Goal: Navigation & Orientation: Understand site structure

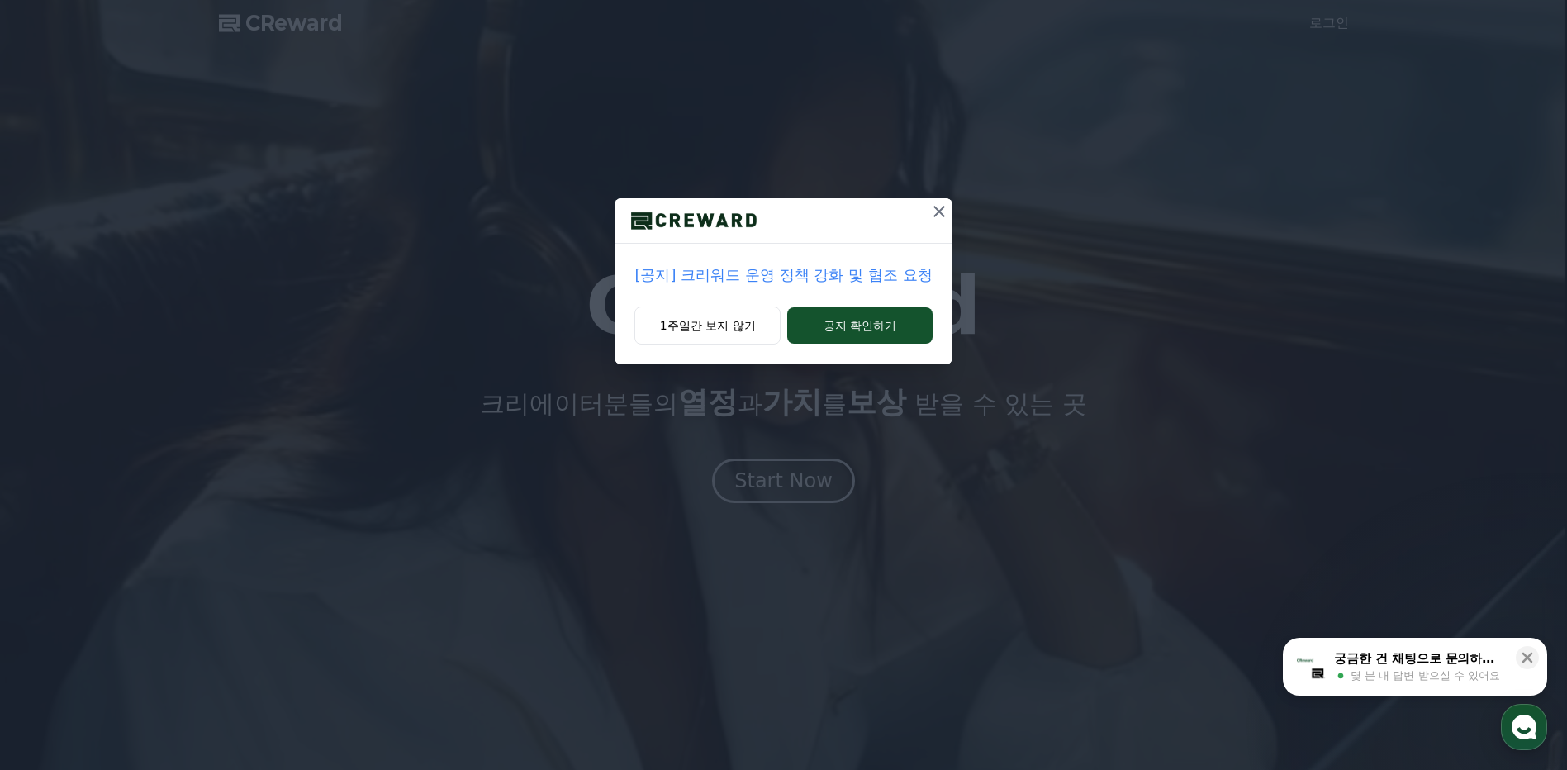
click at [940, 205] on icon at bounding box center [939, 212] width 20 height 20
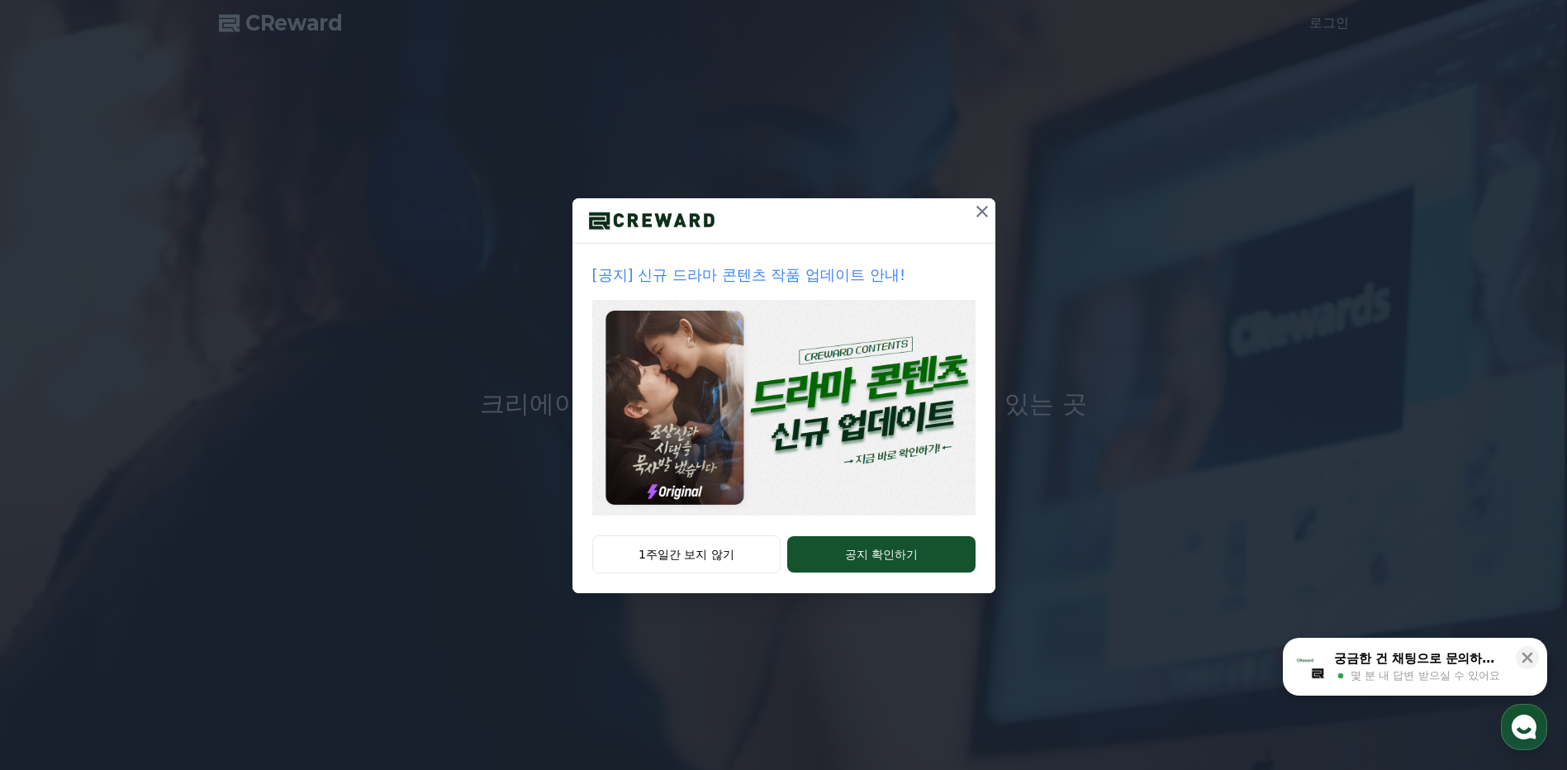
click at [974, 213] on icon at bounding box center [982, 212] width 20 height 20
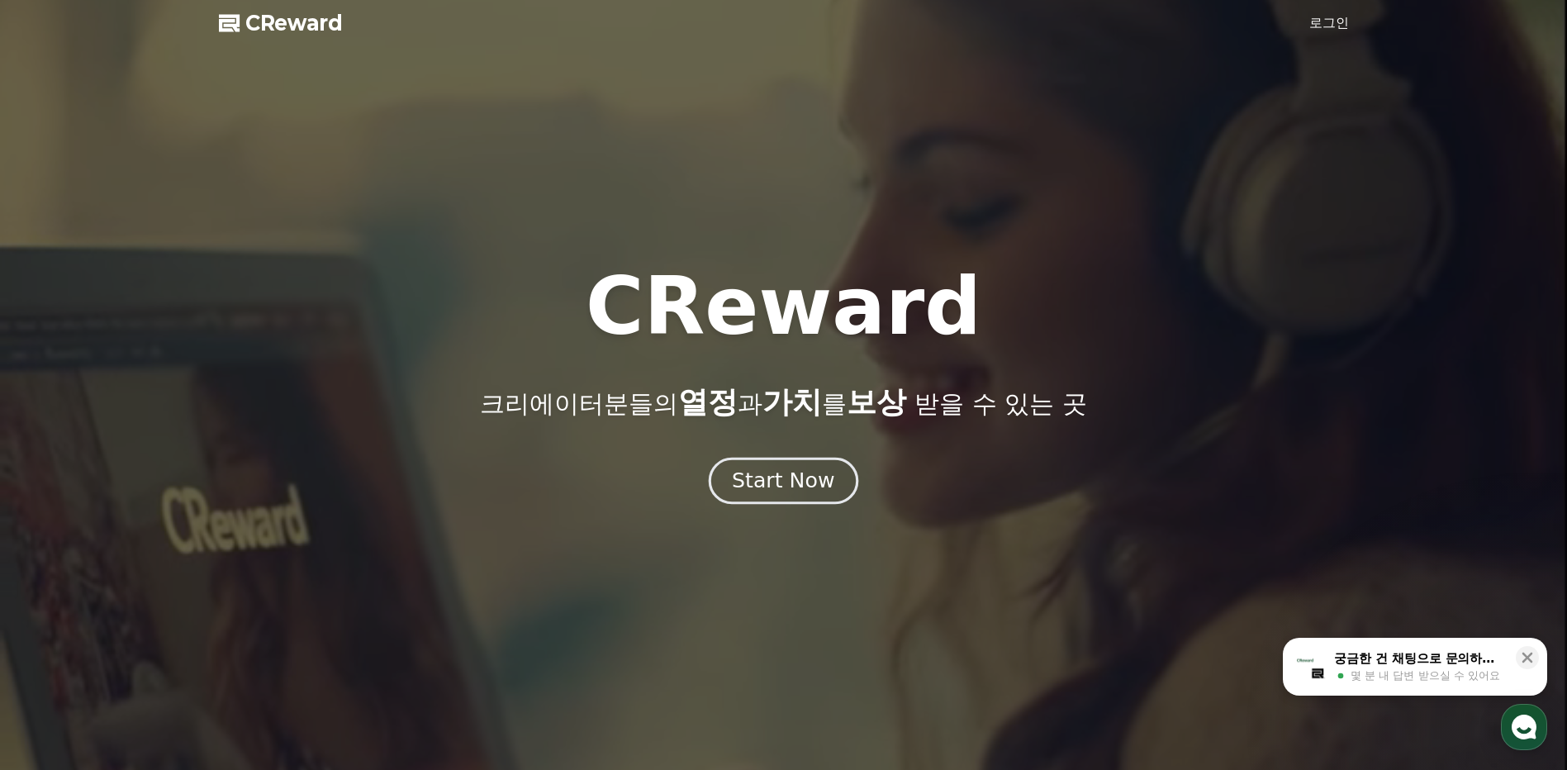
click at [757, 484] on div "Start Now" at bounding box center [783, 481] width 102 height 28
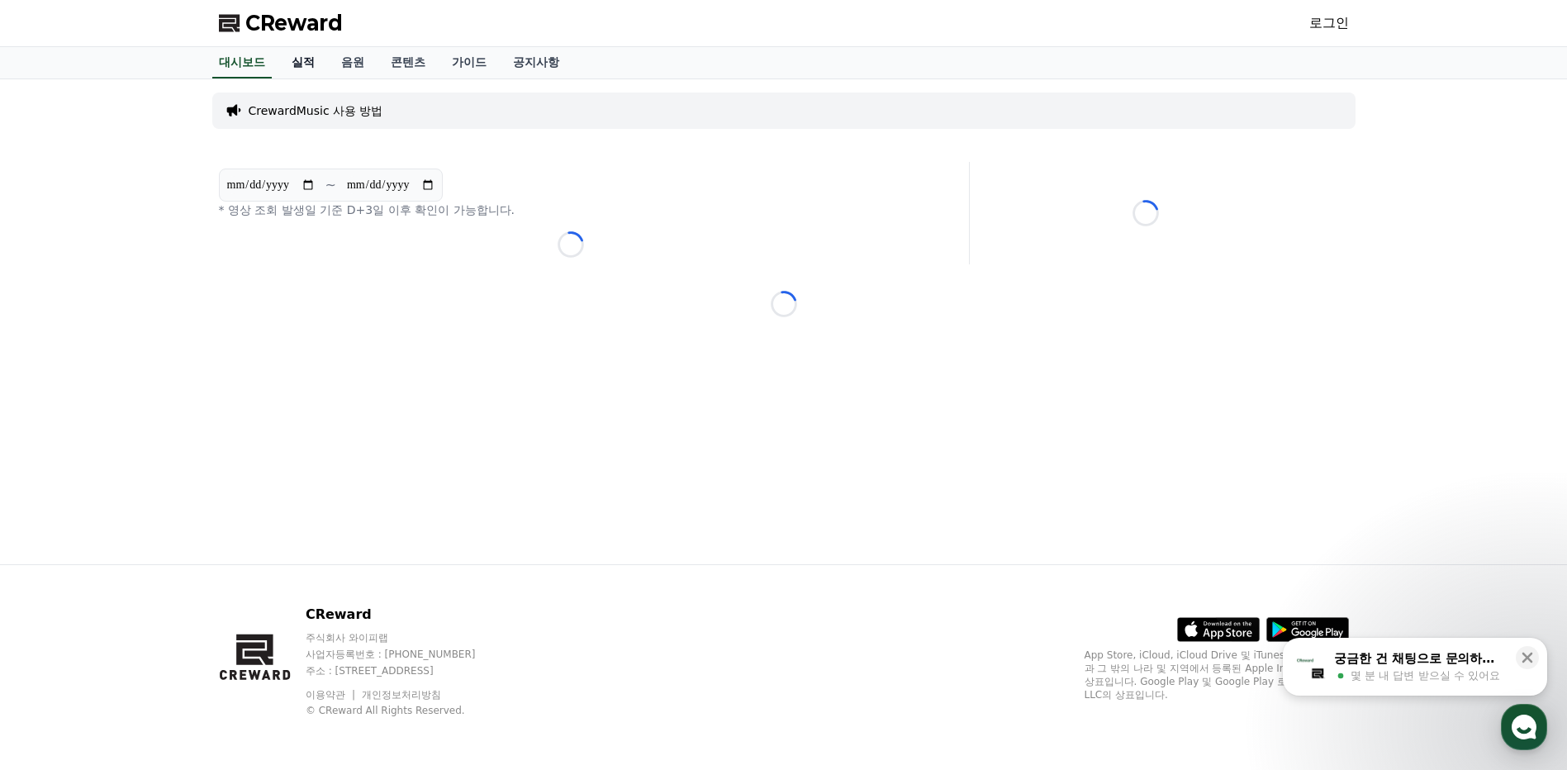
click at [311, 60] on link "실적" at bounding box center [303, 62] width 50 height 31
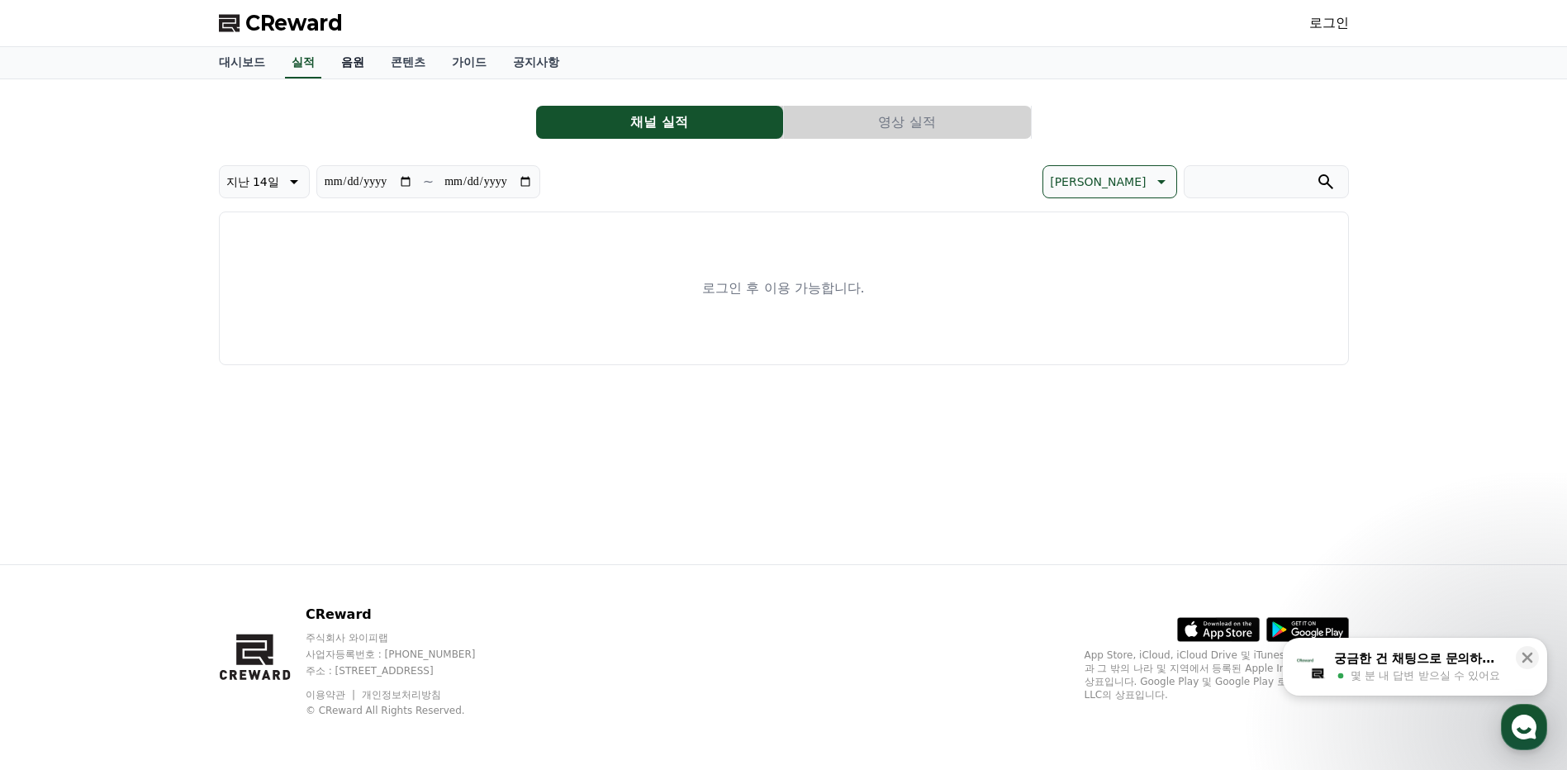
click at [358, 63] on link "음원" at bounding box center [353, 62] width 50 height 31
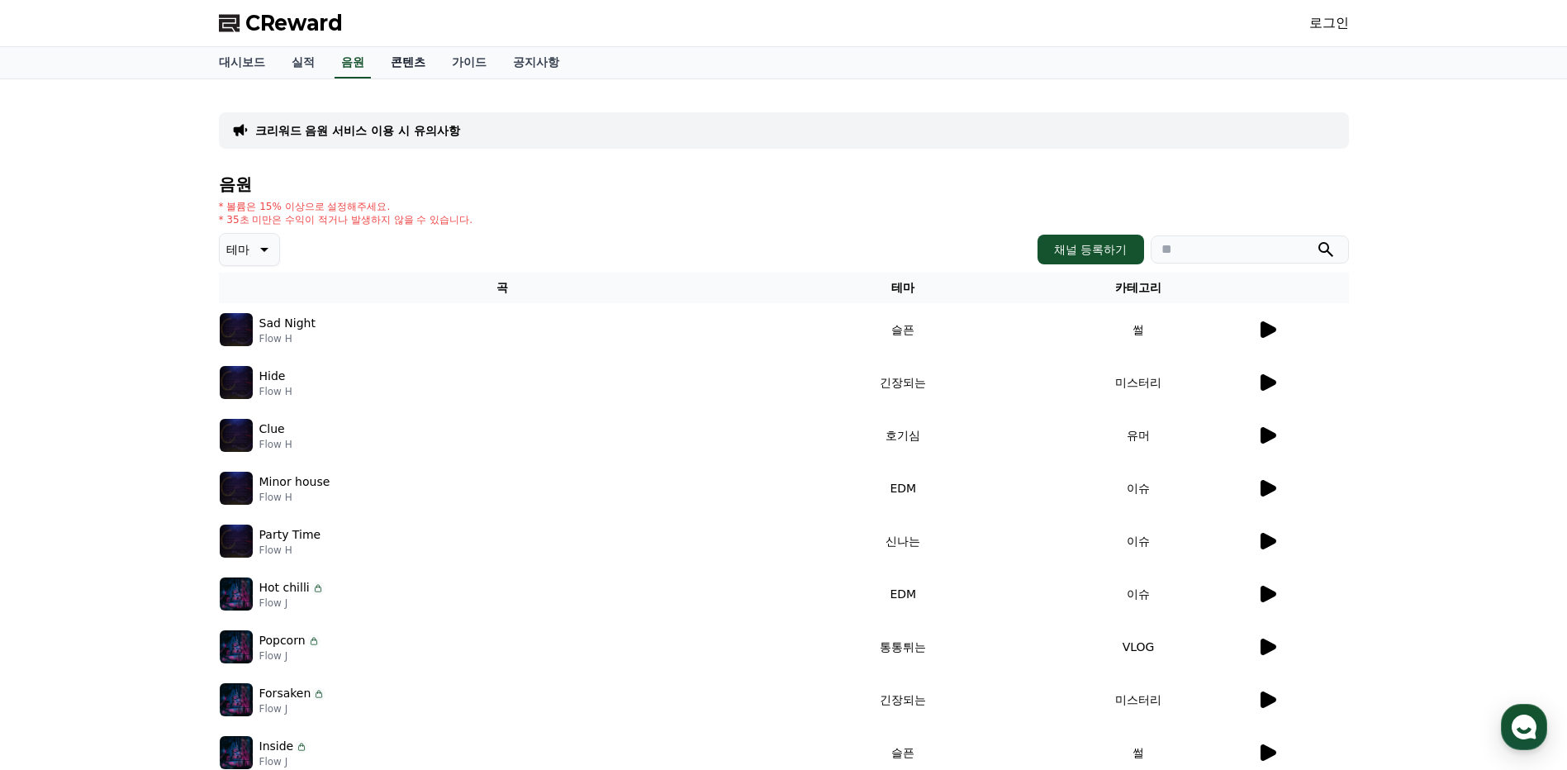
click at [425, 64] on link "콘텐츠" at bounding box center [407, 62] width 61 height 31
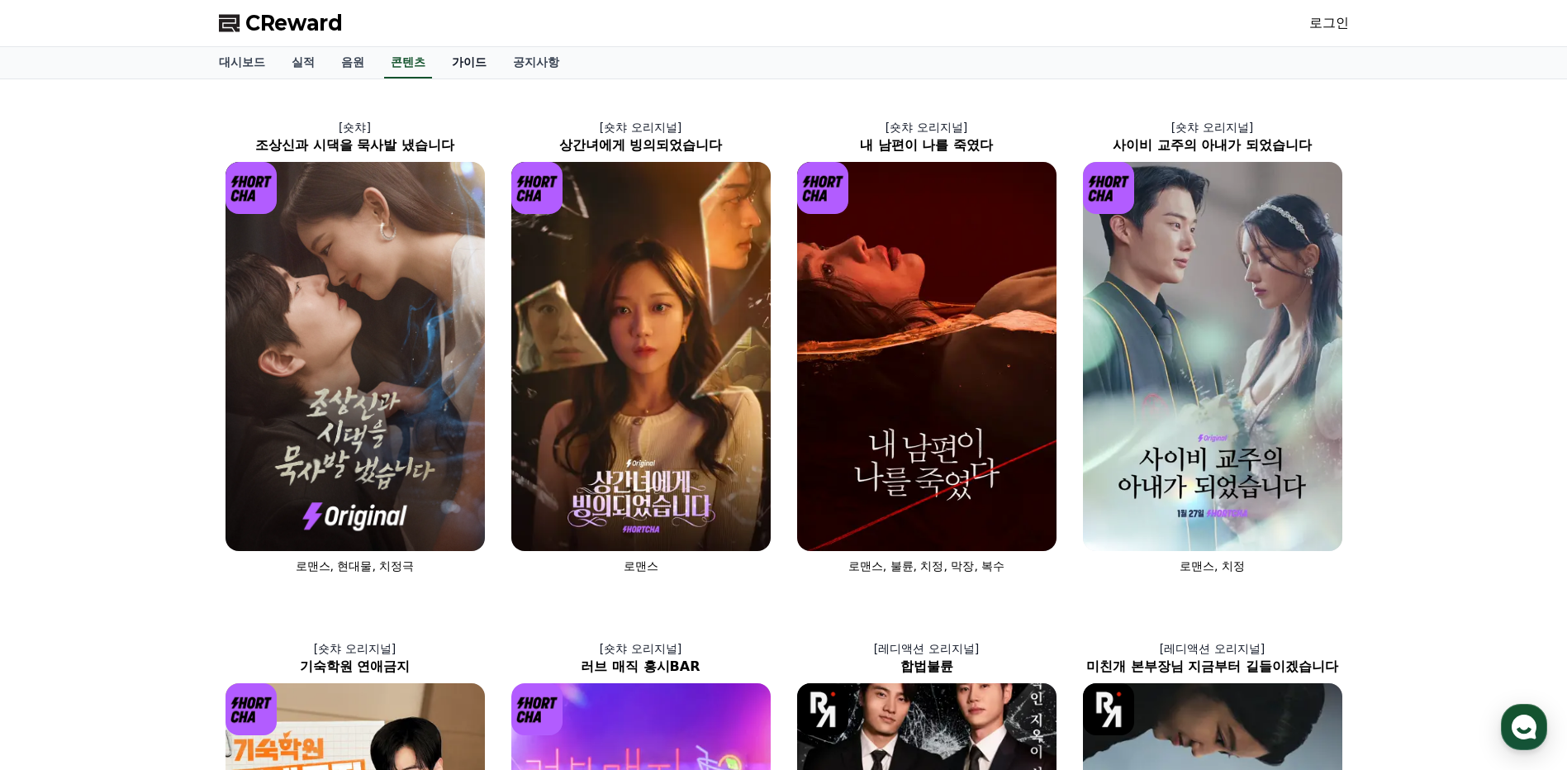
click at [463, 55] on link "가이드" at bounding box center [469, 62] width 61 height 31
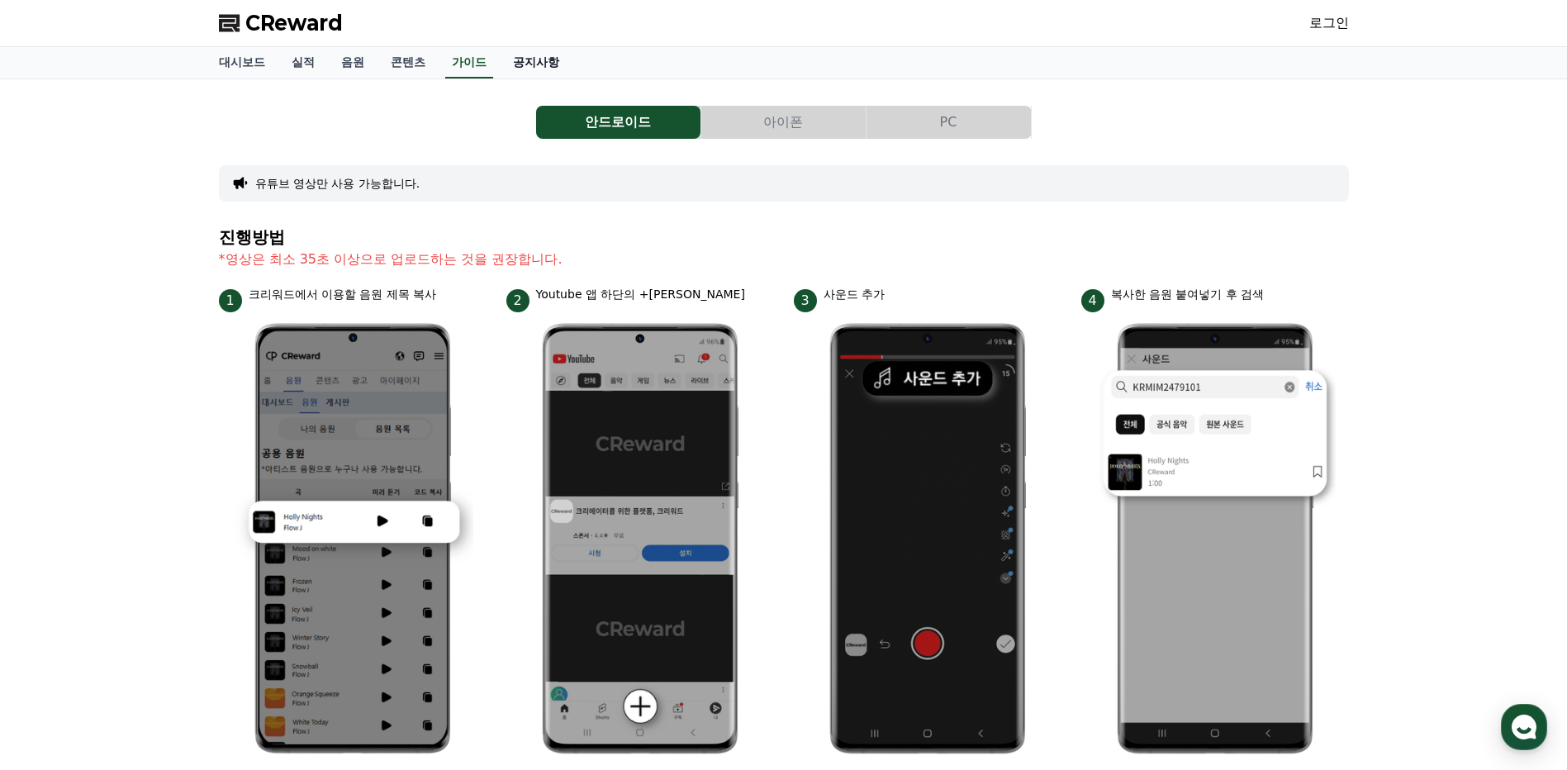
click at [548, 51] on link "공지사항" at bounding box center [536, 62] width 73 height 31
